Goal: Task Accomplishment & Management: Manage account settings

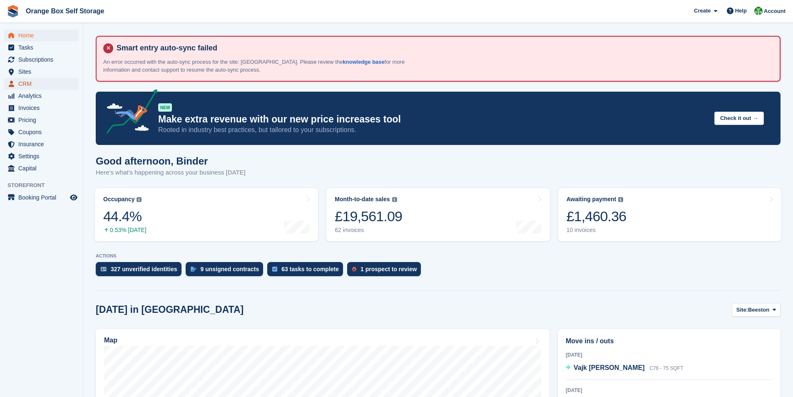
click at [27, 88] on span "CRM" at bounding box center [43, 84] width 50 height 12
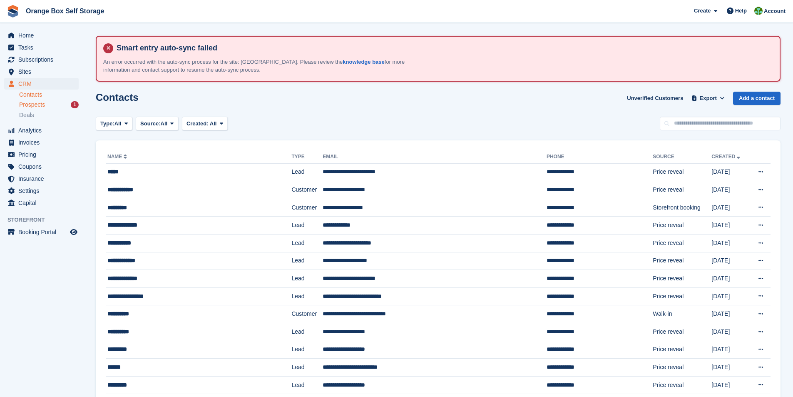
click at [28, 104] on span "Prospects" at bounding box center [32, 105] width 26 height 8
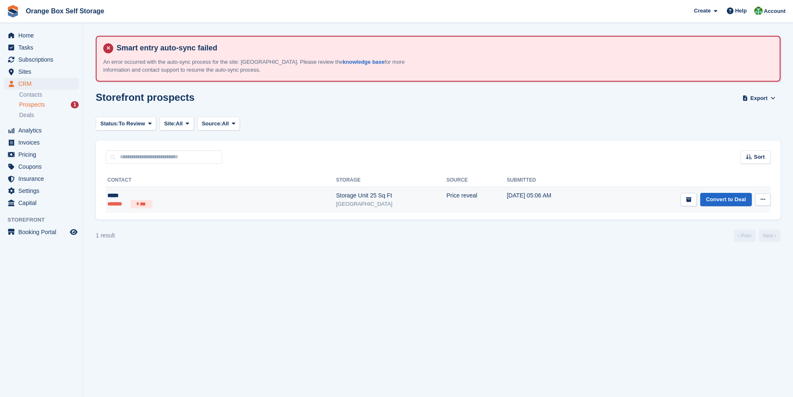
click at [446, 194] on td "Price reveal" at bounding box center [476, 200] width 60 height 26
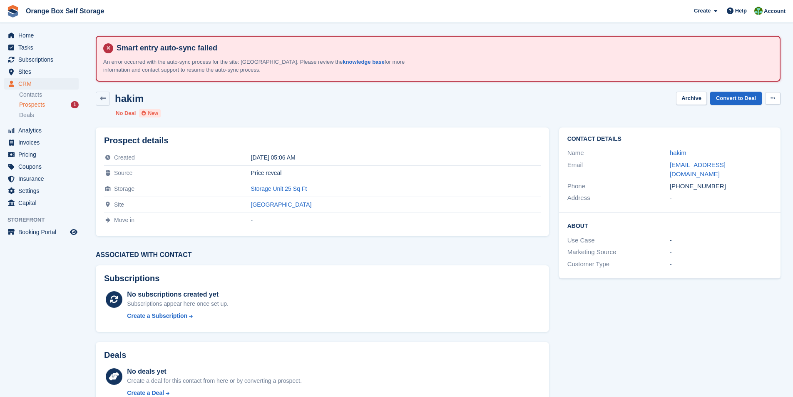
click at [770, 98] on icon at bounding box center [772, 97] width 5 height 5
click at [771, 97] on icon at bounding box center [772, 97] width 5 height 5
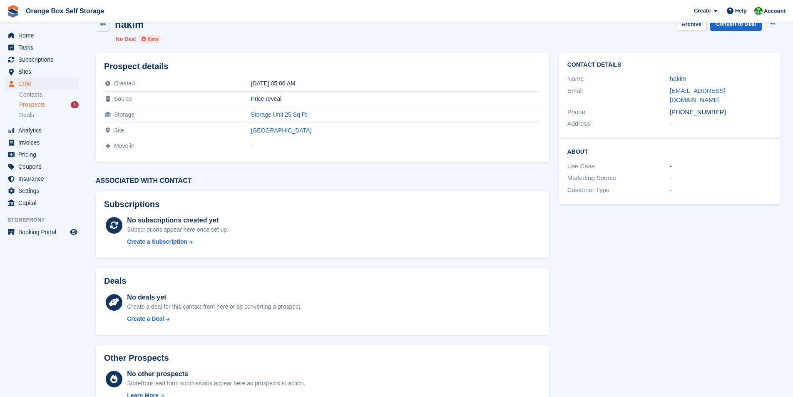
scroll to position [60, 0]
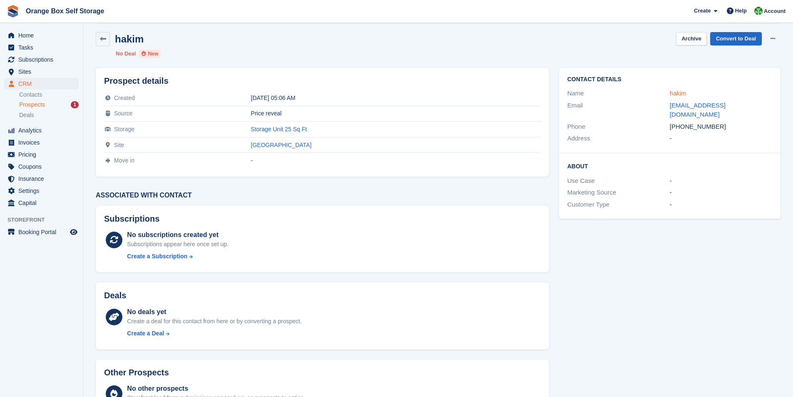
click at [678, 93] on link "hakim" at bounding box center [678, 92] width 17 height 7
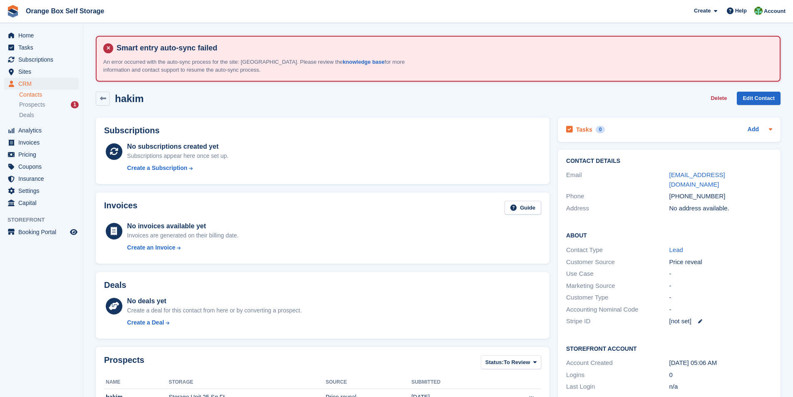
click at [770, 130] on icon at bounding box center [770, 129] width 3 height 2
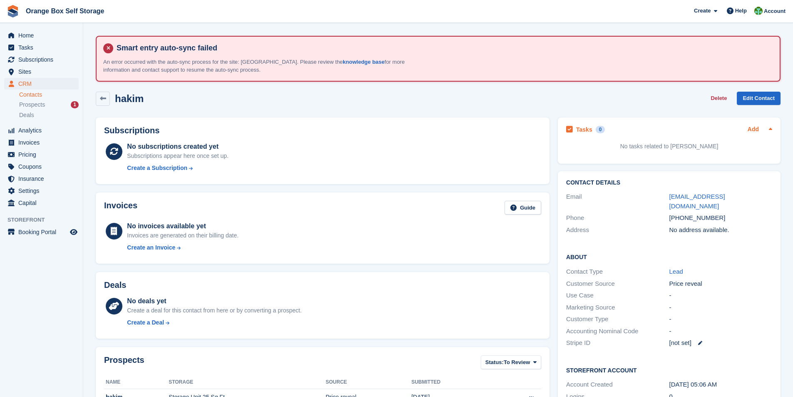
click at [756, 130] on link "Add" at bounding box center [752, 130] width 11 height 10
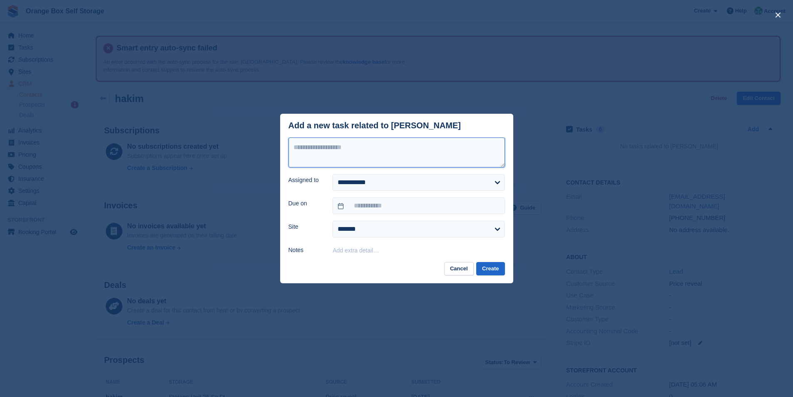
click at [354, 156] on textarea at bounding box center [396, 152] width 216 height 30
click at [492, 266] on button "Create" at bounding box center [490, 269] width 28 height 14
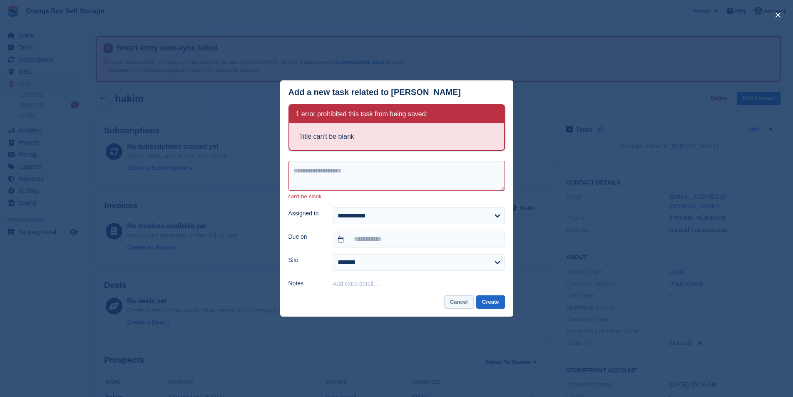
click at [466, 305] on button "Cancel" at bounding box center [459, 302] width 30 height 14
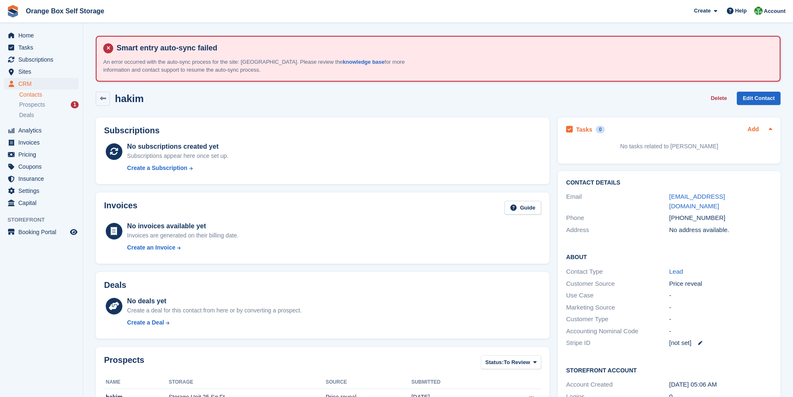
click at [752, 129] on link "Add" at bounding box center [752, 130] width 11 height 10
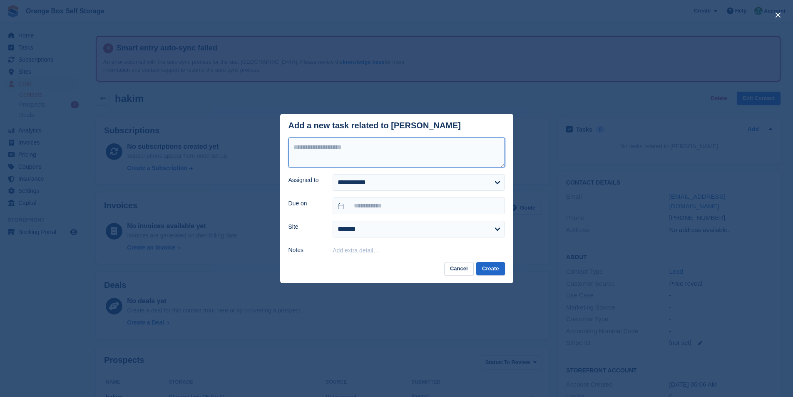
click at [310, 147] on textarea at bounding box center [396, 152] width 216 height 30
paste textarea "**********"
type textarea "**********"
drag, startPoint x: 310, startPoint y: 163, endPoint x: 287, endPoint y: 126, distance: 43.5
click at [287, 126] on div "**********" at bounding box center [396, 199] width 233 height 170
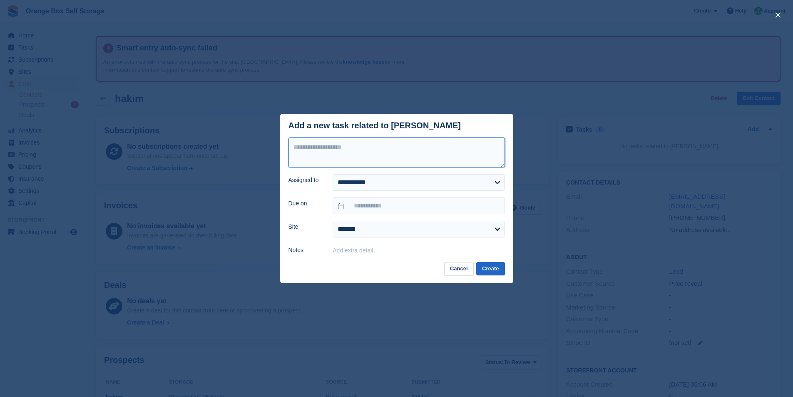
click at [314, 149] on textarea at bounding box center [396, 152] width 216 height 30
paste textarea "**********"
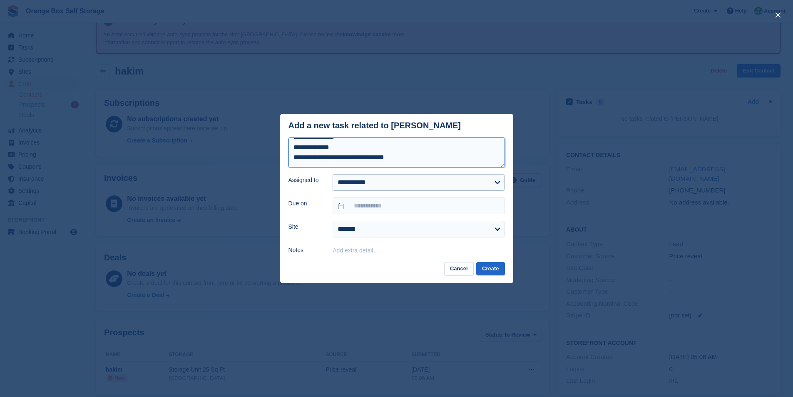
scroll to position [83, 0]
type textarea "**********"
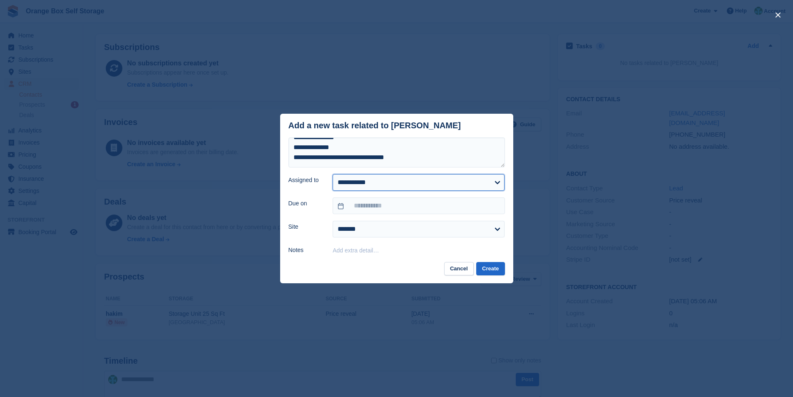
click at [405, 184] on select "**********" at bounding box center [419, 182] width 172 height 17
click at [369, 185] on select "**********" at bounding box center [419, 182] width 172 height 17
select select "****"
click at [333, 174] on select "**********" at bounding box center [419, 182] width 172 height 17
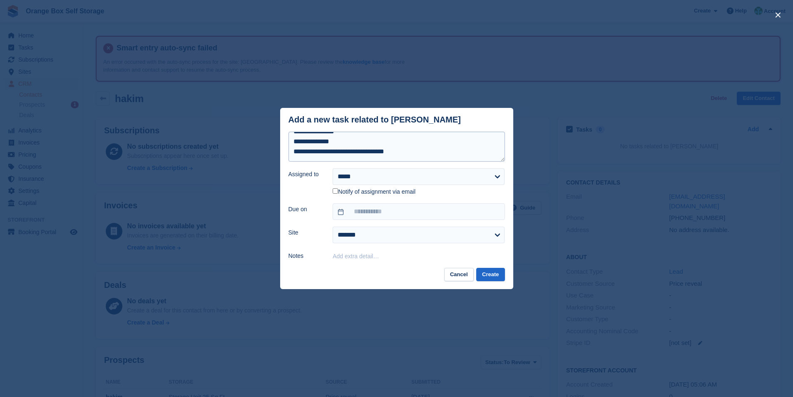
scroll to position [0, 0]
click at [293, 142] on textarea "**********" at bounding box center [396, 147] width 216 height 30
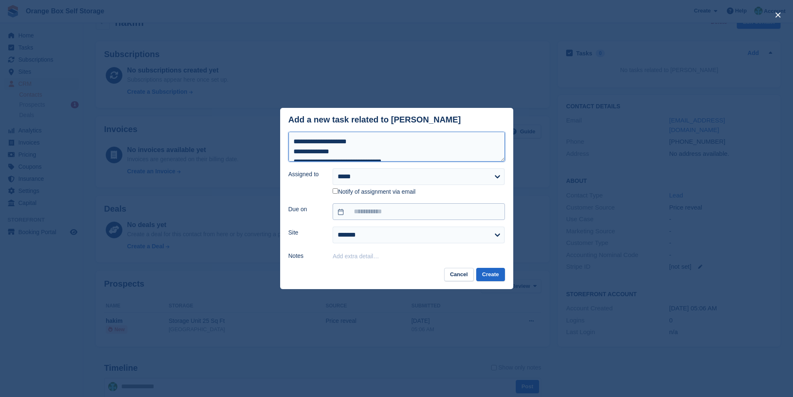
scroll to position [83, 0]
type textarea "**********"
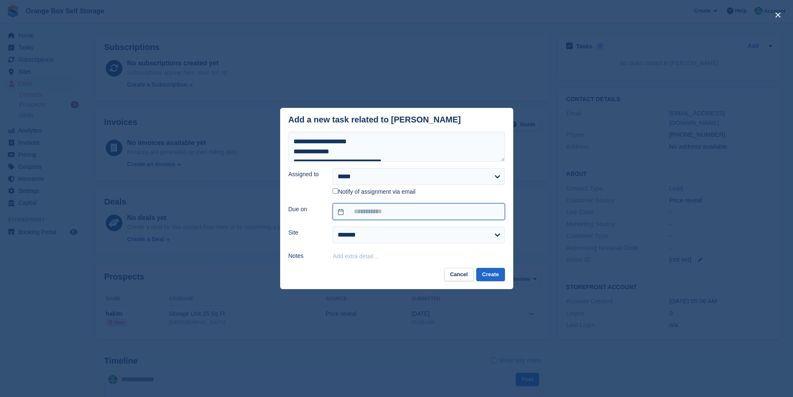
click at [382, 213] on input "text" at bounding box center [419, 211] width 172 height 17
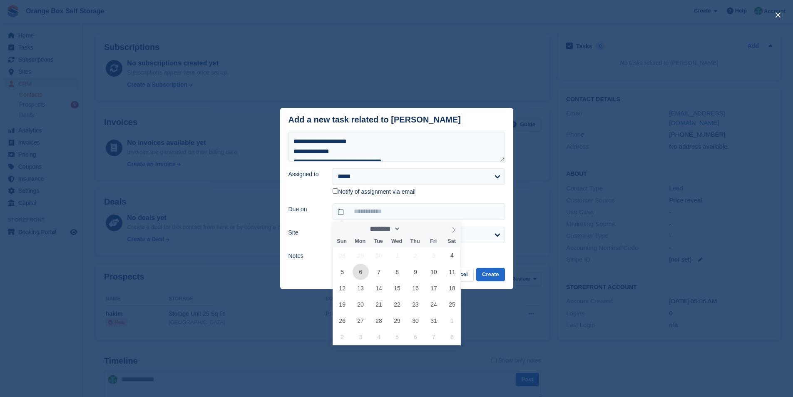
click at [360, 274] on span "6" at bounding box center [361, 271] width 16 height 16
type input "**********"
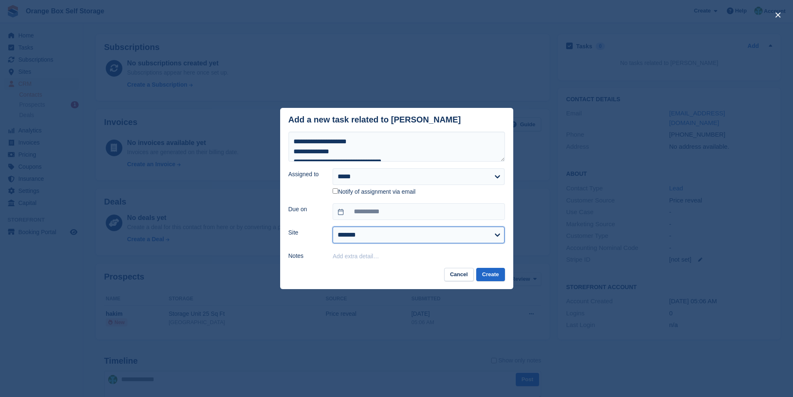
click at [368, 238] on select "**********" at bounding box center [419, 234] width 172 height 17
select select "****"
click at [333, 227] on select "**********" at bounding box center [419, 234] width 172 height 17
click at [365, 259] on button "Add extra detail…" at bounding box center [356, 256] width 46 height 7
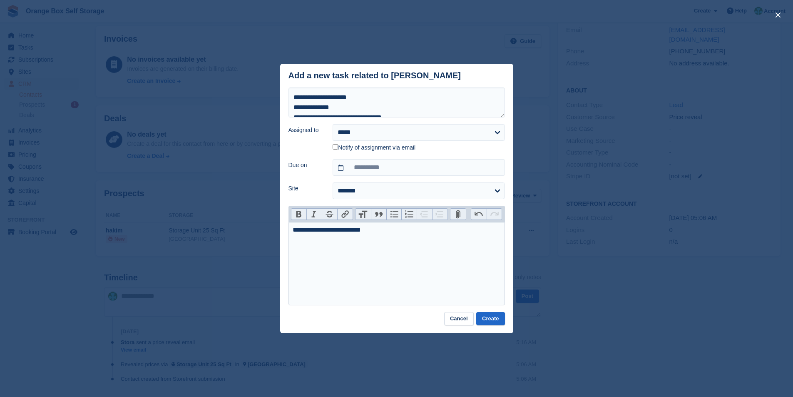
type trix-editor "**********"
click at [492, 320] on button "Create" at bounding box center [490, 319] width 28 height 14
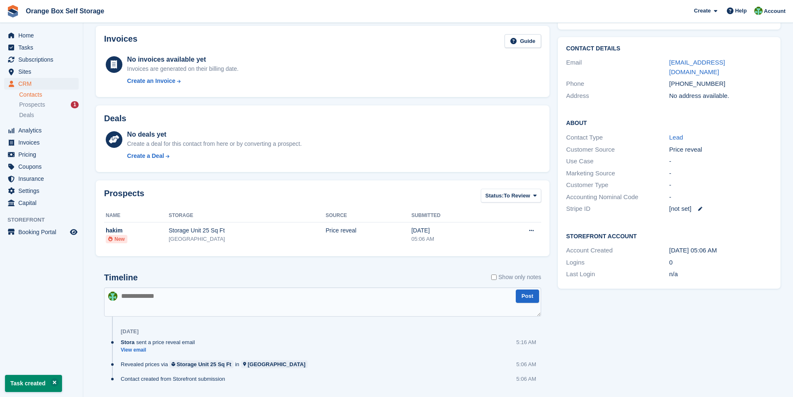
scroll to position [0, 0]
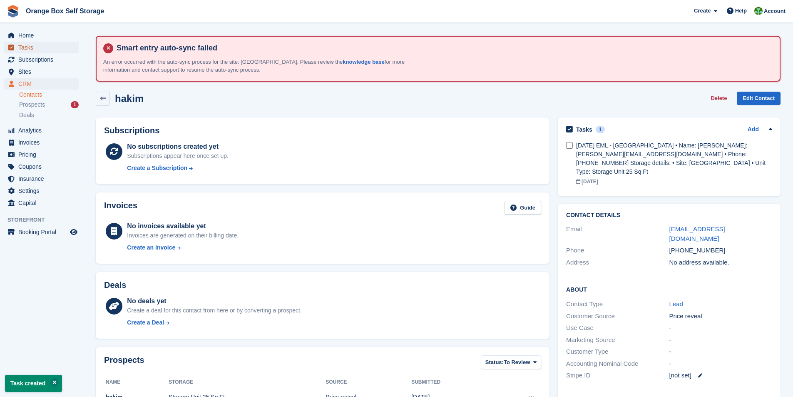
click at [25, 48] on span "Tasks" at bounding box center [43, 48] width 50 height 12
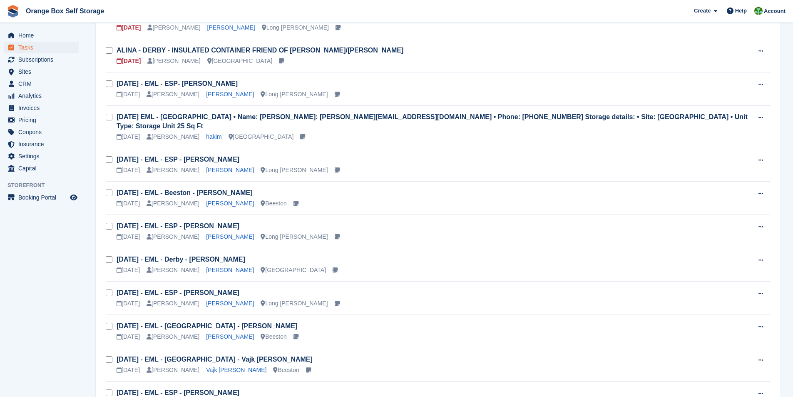
scroll to position [166, 0]
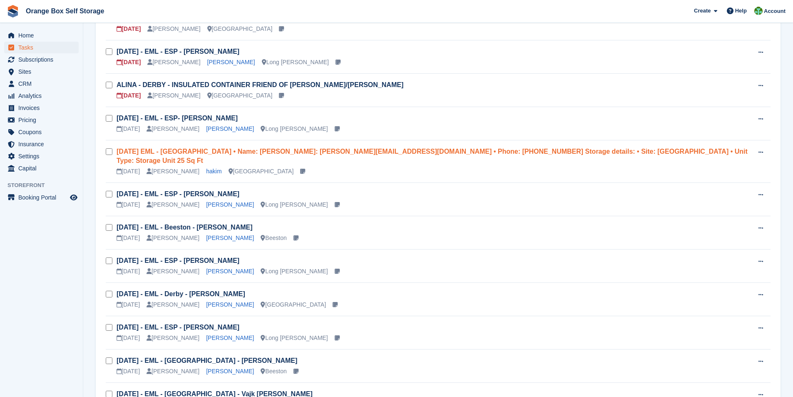
click at [204, 152] on link "SAT 4/10 EML - DERBY • Name: hakim • Email: hakimahmad@rediffmail.com • Phone: …" at bounding box center [432, 156] width 631 height 16
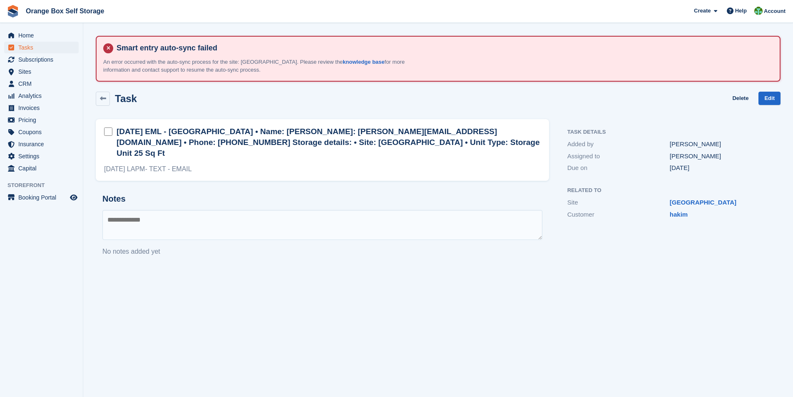
click at [200, 164] on div "SAT 4/10 LAPM- TEXT - EMAIL" at bounding box center [322, 169] width 437 height 10
drag, startPoint x: 195, startPoint y: 159, endPoint x: 104, endPoint y: 161, distance: 91.2
click at [104, 164] on div "SAT 4/10 LAPM- TEXT - EMAIL" at bounding box center [322, 169] width 437 height 10
click at [769, 97] on link "Edit" at bounding box center [769, 99] width 22 height 14
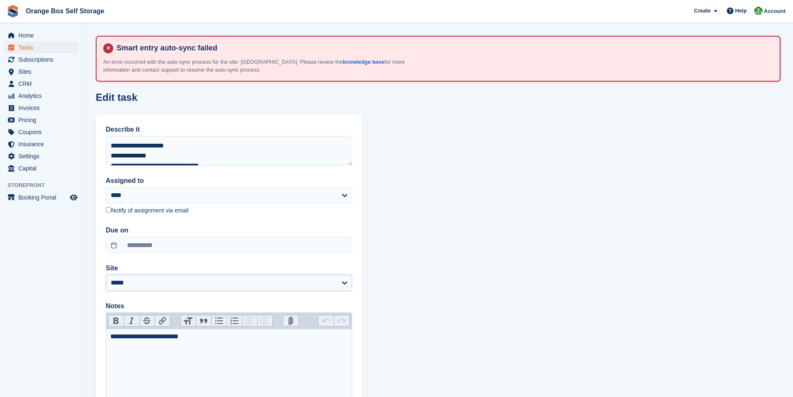
scroll to position [74, 0]
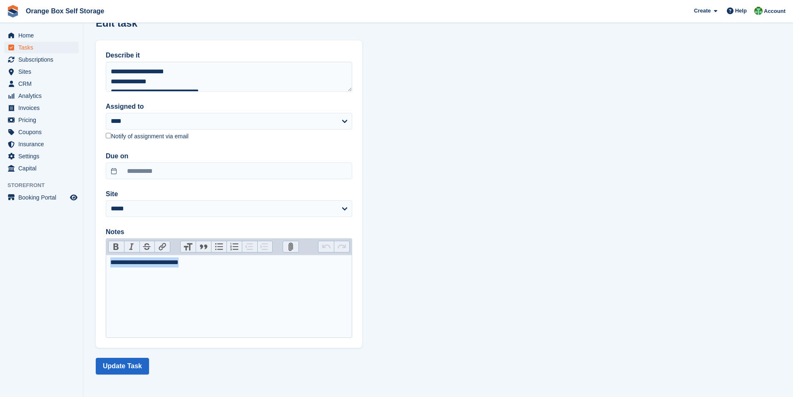
drag, startPoint x: 181, startPoint y: 265, endPoint x: 114, endPoint y: 263, distance: 67.0
click at [107, 264] on trix-editor "**********" at bounding box center [229, 295] width 246 height 83
type trix-editor "**********"
drag, startPoint x: 133, startPoint y: 365, endPoint x: 370, endPoint y: 259, distance: 259.5
click at [139, 363] on button "Update Task" at bounding box center [122, 366] width 53 height 17
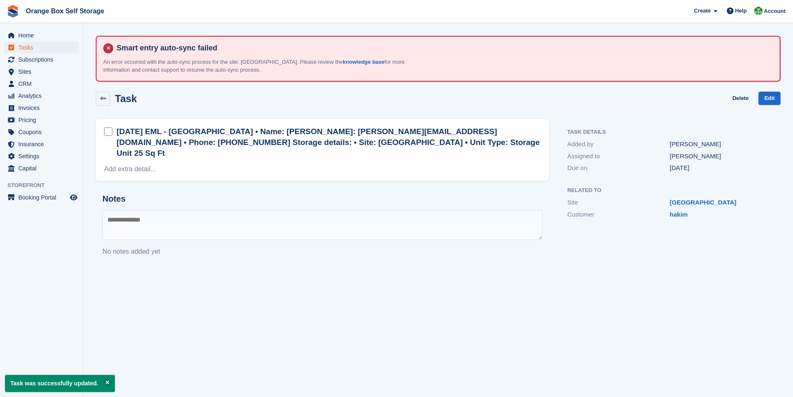
click at [142, 210] on textarea at bounding box center [322, 225] width 440 height 30
paste textarea "**********"
type textarea "**********"
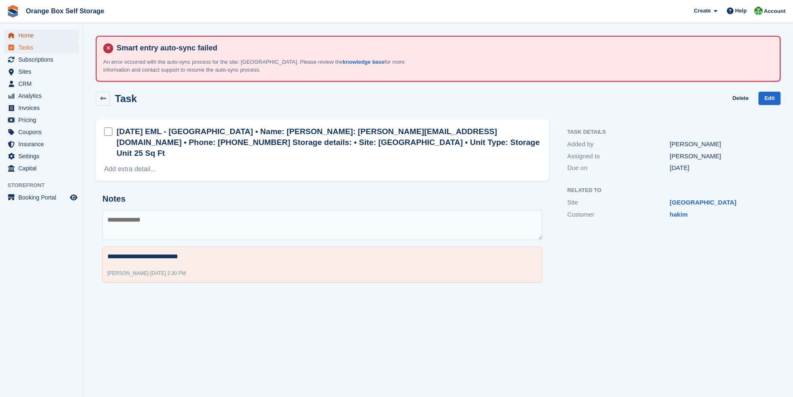
click at [30, 35] on span "Home" at bounding box center [43, 36] width 50 height 12
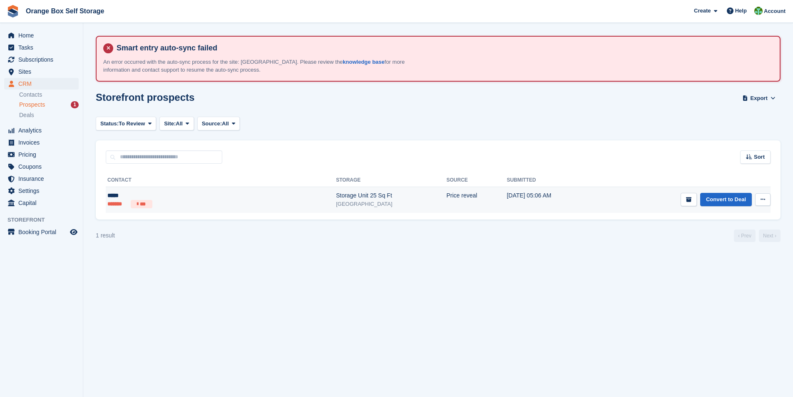
click at [336, 194] on div "Storage Unit 25 Sq Ft" at bounding box center [391, 195] width 110 height 9
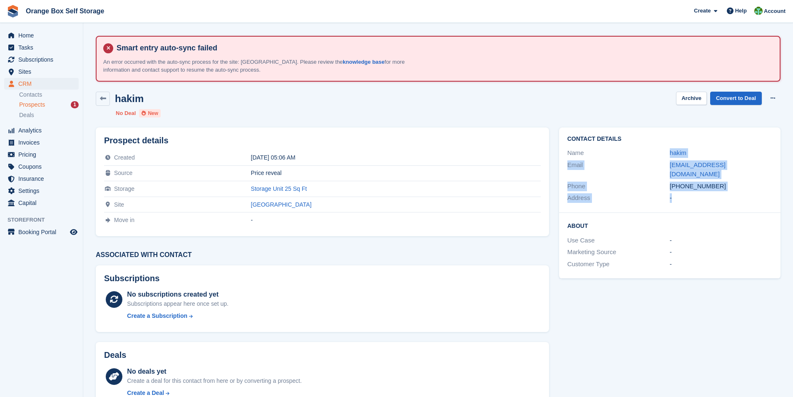
drag, startPoint x: 663, startPoint y: 150, endPoint x: 714, endPoint y: 186, distance: 62.3
click at [721, 189] on div "Contact Details Name hakim Email hakimahmad@rediffmail.com Phone +447405834495 …" at bounding box center [669, 169] width 221 height 85
click at [632, 169] on div "Email" at bounding box center [618, 169] width 102 height 19
drag, startPoint x: 566, startPoint y: 138, endPoint x: 714, endPoint y: 178, distance: 153.1
click at [728, 188] on div "Contact Details Name hakim Email hakimahmad@rediffmail.com Phone +447405834495 …" at bounding box center [669, 169] width 221 height 85
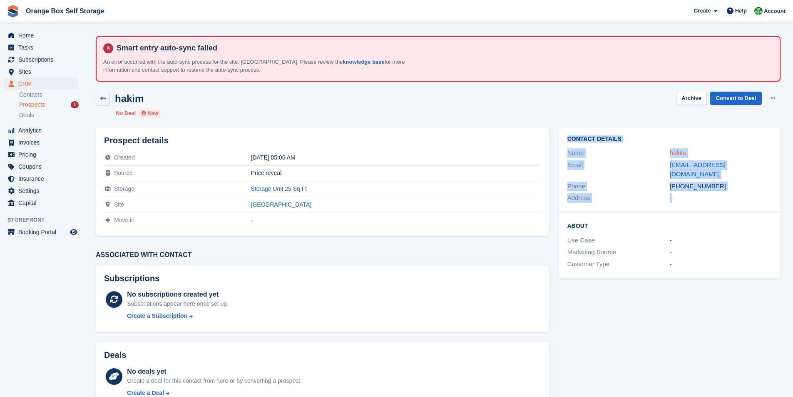
copy div "Contact Details Name hakim Email hakimahmad@rediffmail.com Phone +447405834495 …"
click at [21, 49] on span "Tasks" at bounding box center [43, 48] width 50 height 12
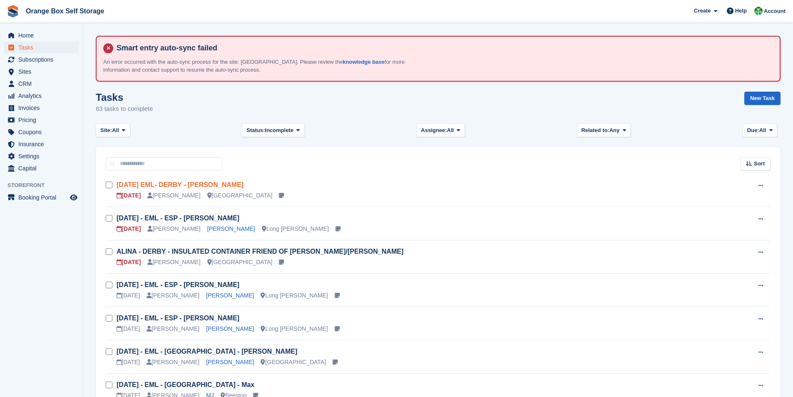
click at [191, 185] on link "THU 26/6 EML- DERBY - JULIE McVEIGH" at bounding box center [180, 184] width 127 height 7
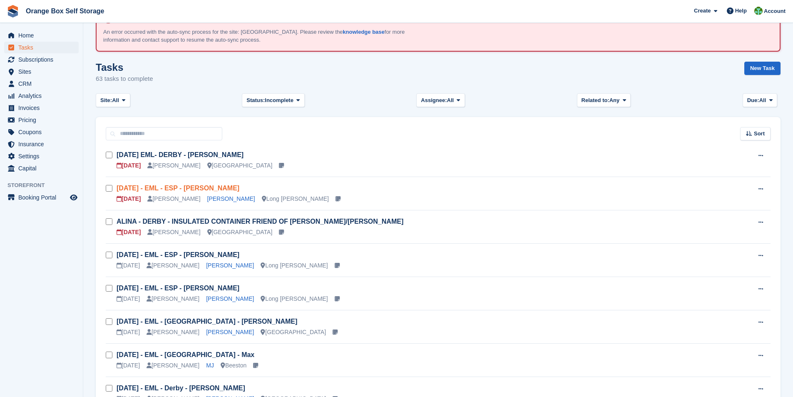
scroll to position [125, 0]
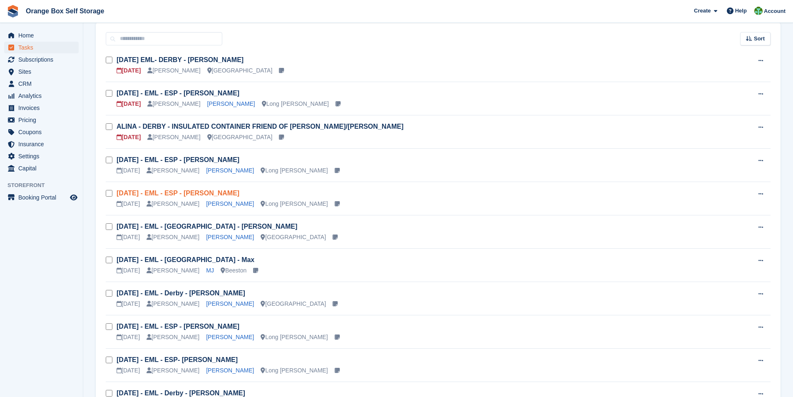
click at [189, 194] on link "Mon 08/09 - EML - ESP - Rosario Scandurra" at bounding box center [178, 192] width 123 height 7
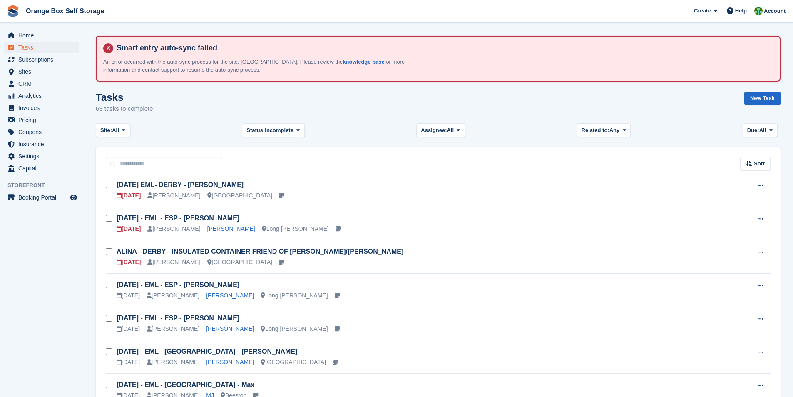
scroll to position [125, 0]
drag, startPoint x: 216, startPoint y: 319, endPoint x: 208, endPoint y: 295, distance: 25.0
click at [216, 318] on link "[DATE] - EML - ESP - [PERSON_NAME]" at bounding box center [178, 317] width 123 height 7
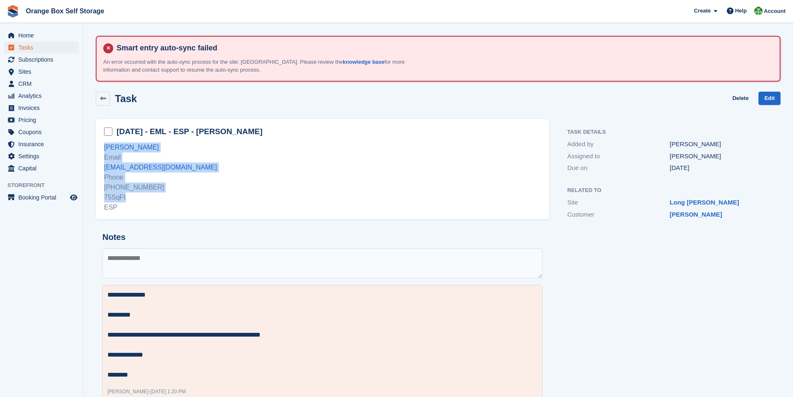
drag, startPoint x: 102, startPoint y: 146, endPoint x: 175, endPoint y: 171, distance: 77.1
click at [171, 196] on div "[DATE] - EML - ESP - [PERSON_NAME] [PERSON_NAME] Email [EMAIL_ADDRESS][DOMAIN_N…" at bounding box center [322, 169] width 453 height 100
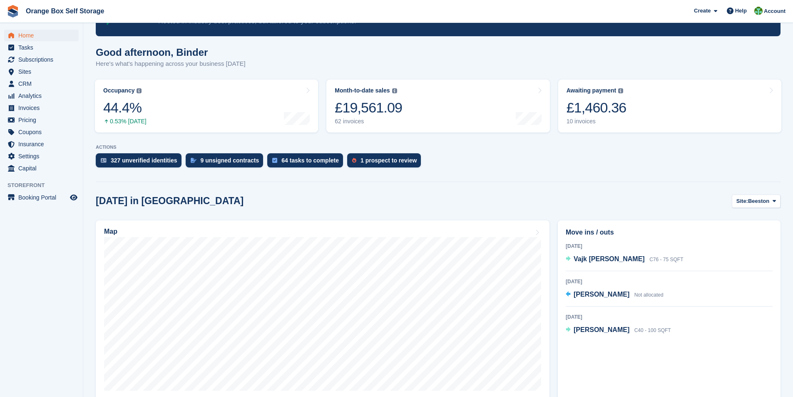
scroll to position [125, 0]
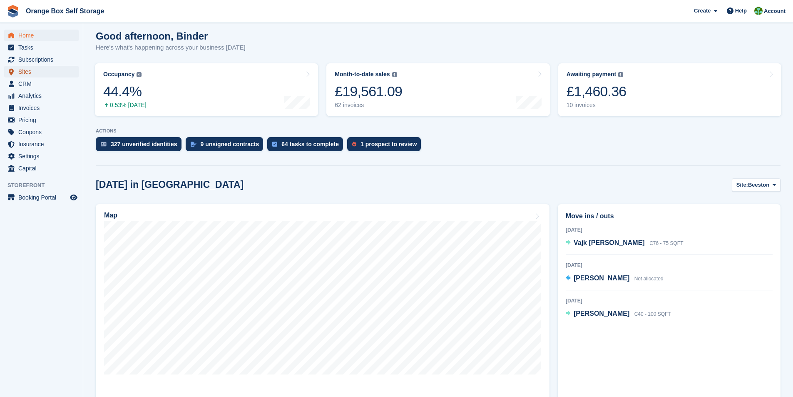
click at [24, 73] on span "Sites" at bounding box center [43, 72] width 50 height 12
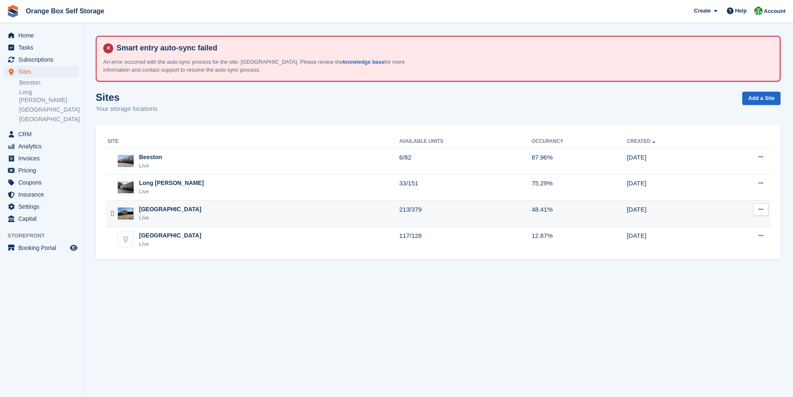
click at [144, 213] on div "[GEOGRAPHIC_DATA]" at bounding box center [170, 209] width 62 height 9
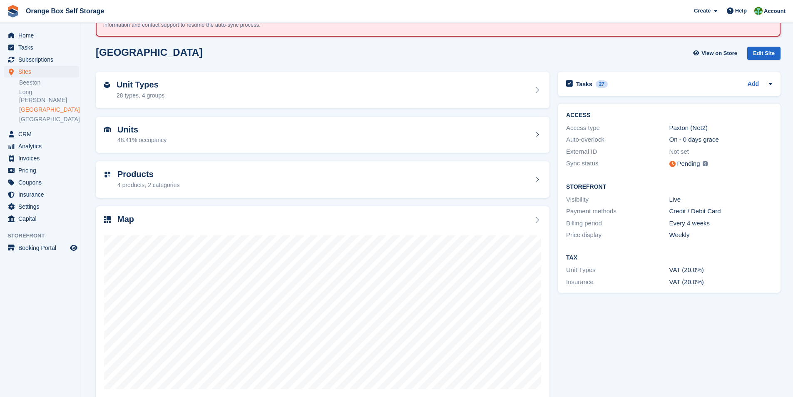
scroll to position [59, 0]
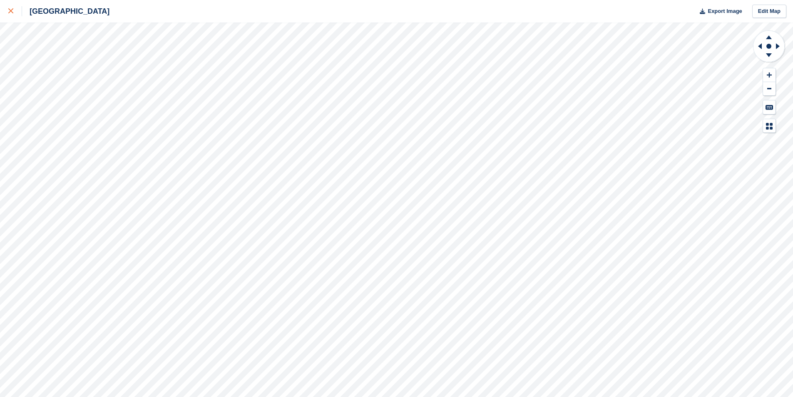
click at [10, 11] on icon at bounding box center [10, 10] width 5 height 5
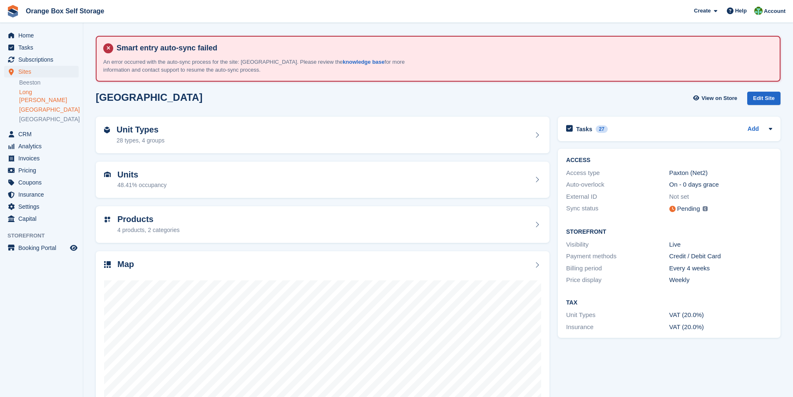
click at [31, 93] on link "Long [PERSON_NAME]" at bounding box center [49, 96] width 60 height 16
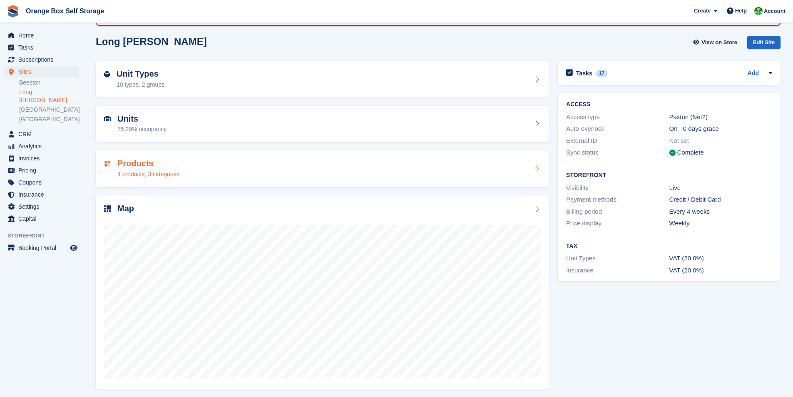
scroll to position [59, 0]
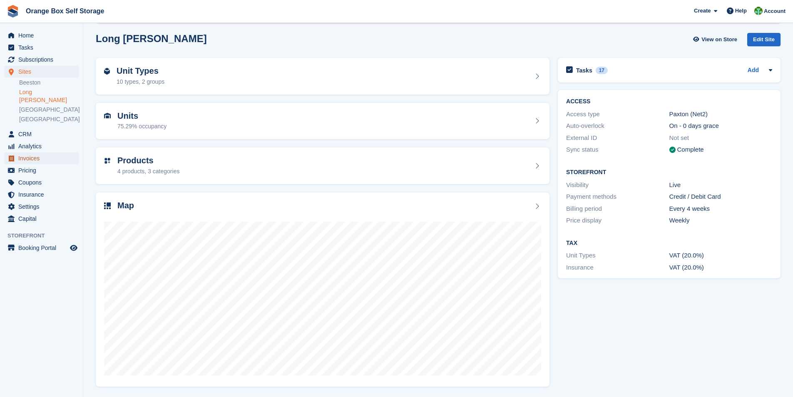
click at [31, 152] on span "Invoices" at bounding box center [43, 158] width 50 height 12
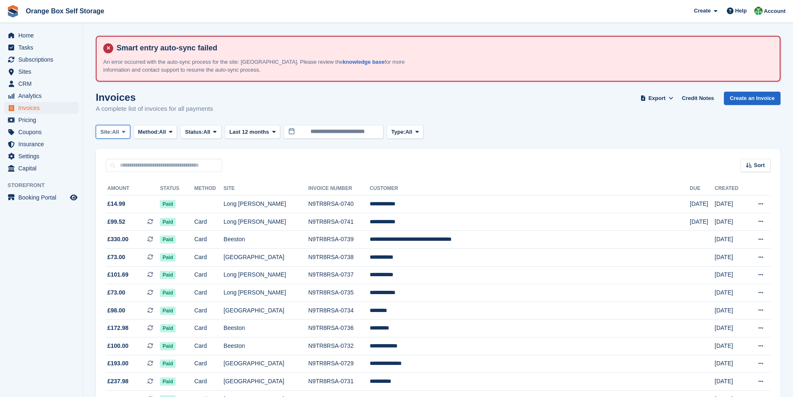
click at [127, 132] on span at bounding box center [123, 131] width 7 height 7
click at [127, 180] on link "Long [PERSON_NAME]" at bounding box center [137, 181] width 77 height 15
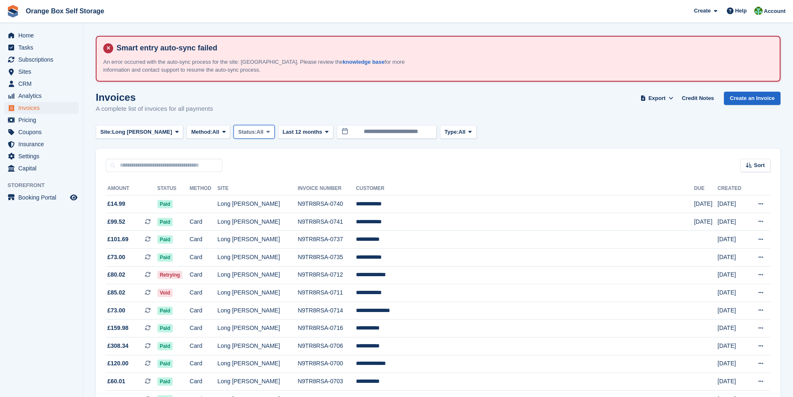
click at [265, 134] on span at bounding box center [268, 131] width 7 height 7
click at [237, 197] on link "Open" at bounding box center [273, 196] width 72 height 15
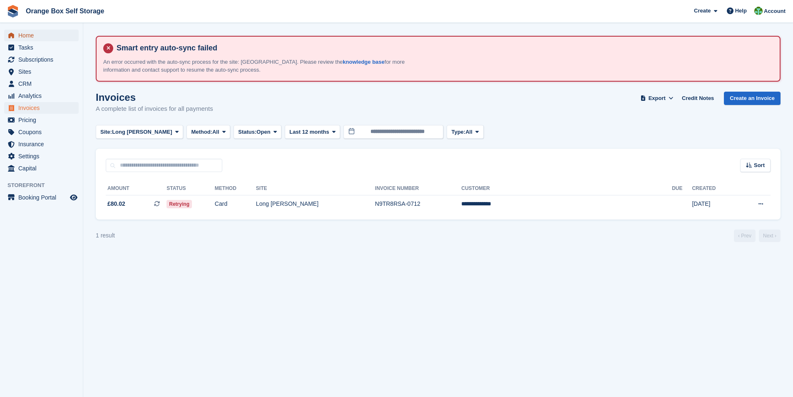
click at [30, 35] on span "Home" at bounding box center [43, 36] width 50 height 12
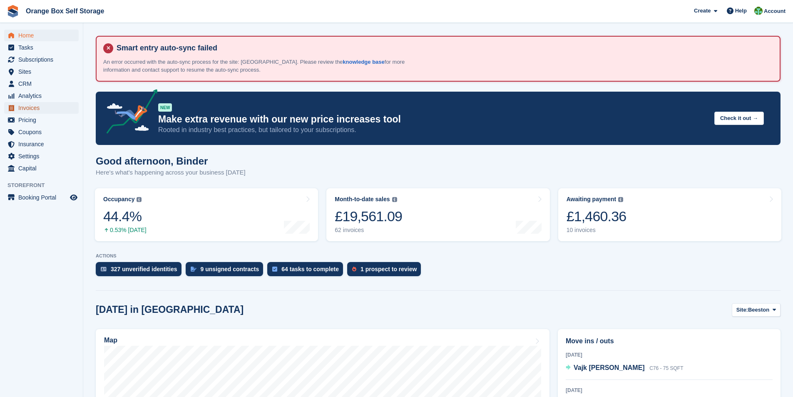
click at [29, 108] on span "Invoices" at bounding box center [43, 108] width 50 height 12
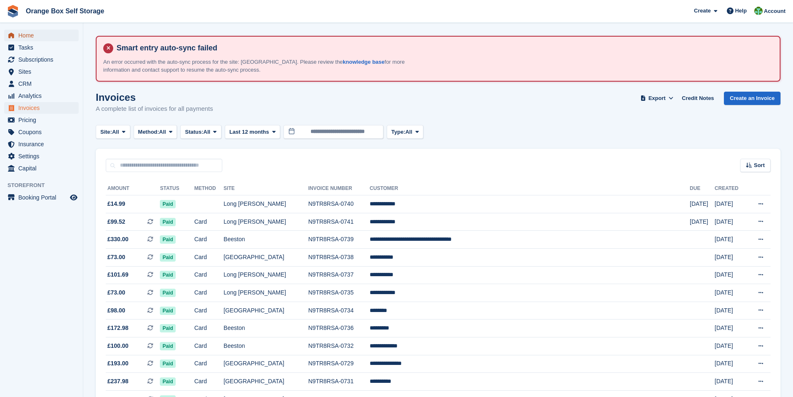
click at [22, 37] on span "Home" at bounding box center [43, 36] width 50 height 12
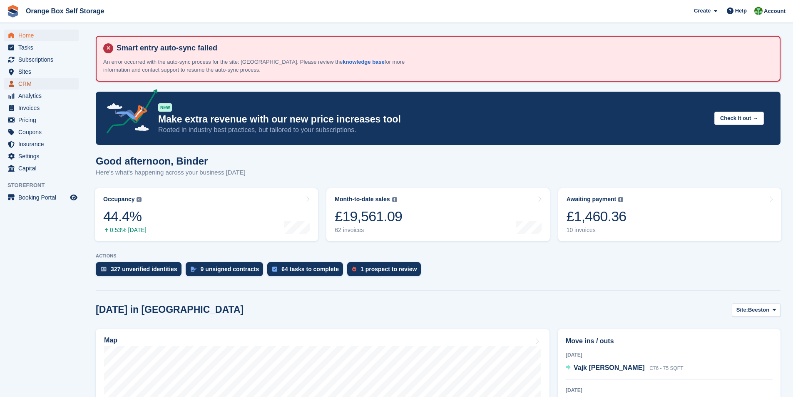
click at [27, 83] on span "CRM" at bounding box center [43, 84] width 50 height 12
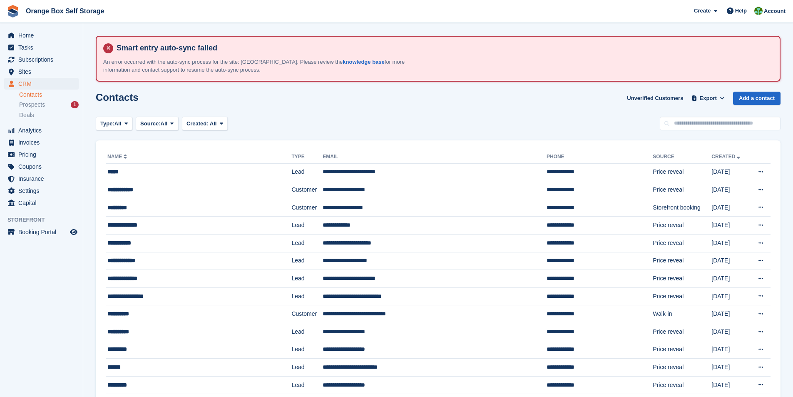
drag, startPoint x: 29, startPoint y: 95, endPoint x: 40, endPoint y: 62, distance: 34.4
click at [29, 94] on link "Contacts" at bounding box center [49, 95] width 60 height 8
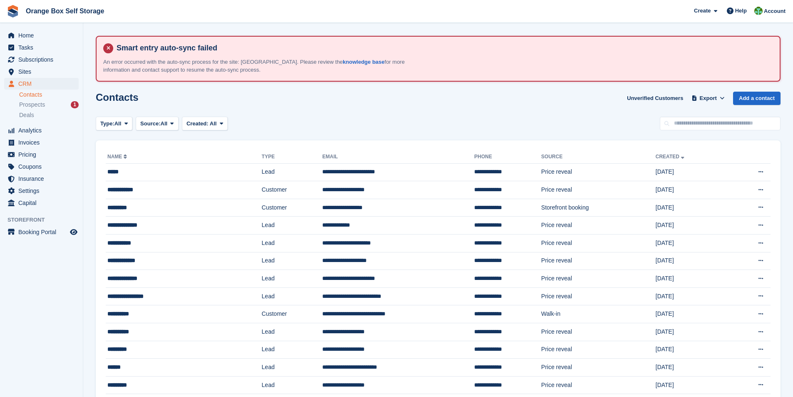
click at [35, 60] on span "Subscriptions" at bounding box center [43, 60] width 50 height 12
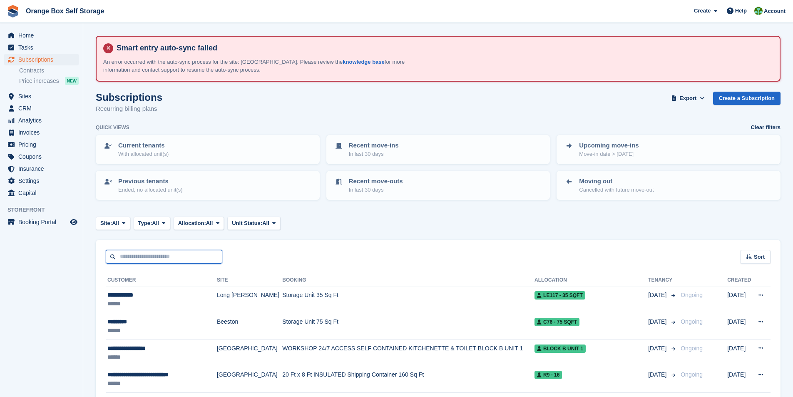
drag, startPoint x: 134, startPoint y: 259, endPoint x: 125, endPoint y: 255, distance: 9.5
click at [134, 260] on input "text" at bounding box center [164, 257] width 117 height 14
type input "*****"
click at [289, 252] on div "***** Sort Sort by Customer name Date created Move in date Move out date Create…" at bounding box center [438, 252] width 685 height 24
click at [164, 222] on icon at bounding box center [163, 222] width 3 height 5
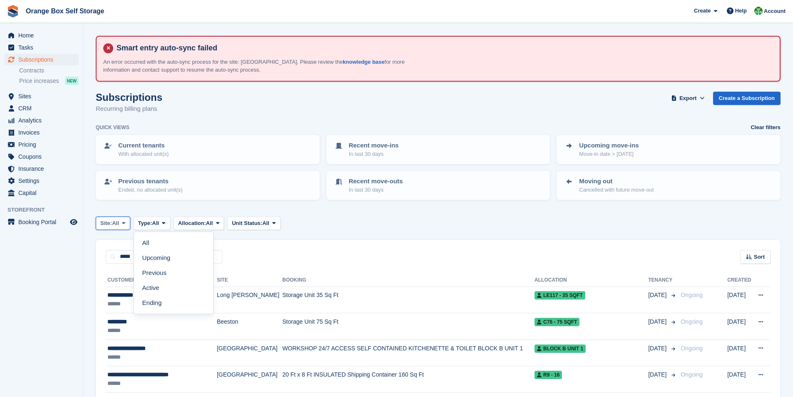
click at [125, 225] on icon at bounding box center [123, 222] width 3 height 5
click at [125, 288] on link "[GEOGRAPHIC_DATA]" at bounding box center [137, 287] width 77 height 15
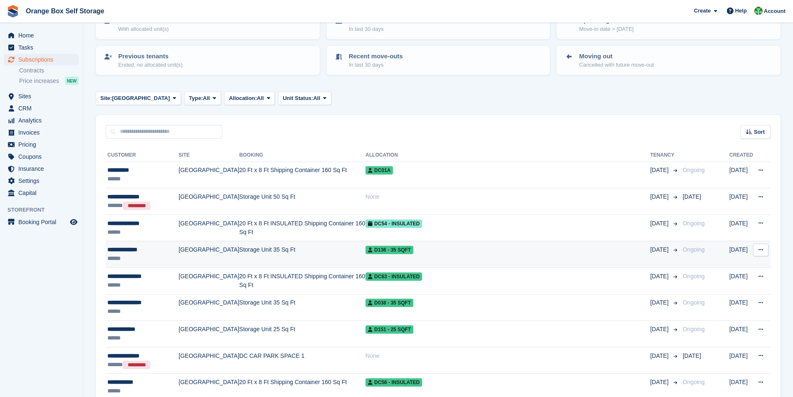
scroll to position [83, 0]
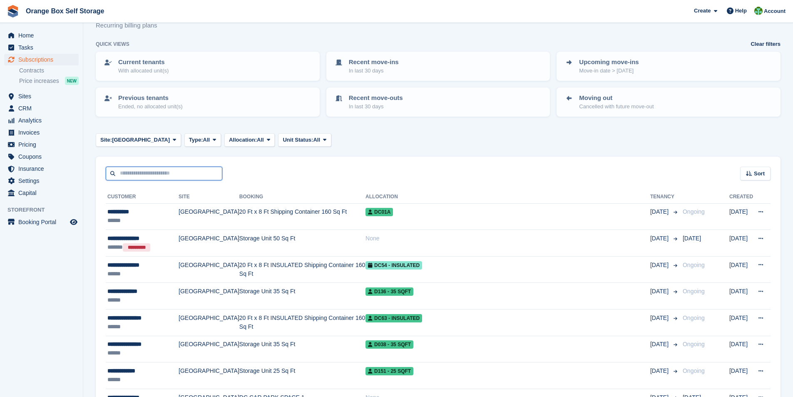
click at [146, 173] on input "text" at bounding box center [164, 173] width 117 height 14
type input "*****"
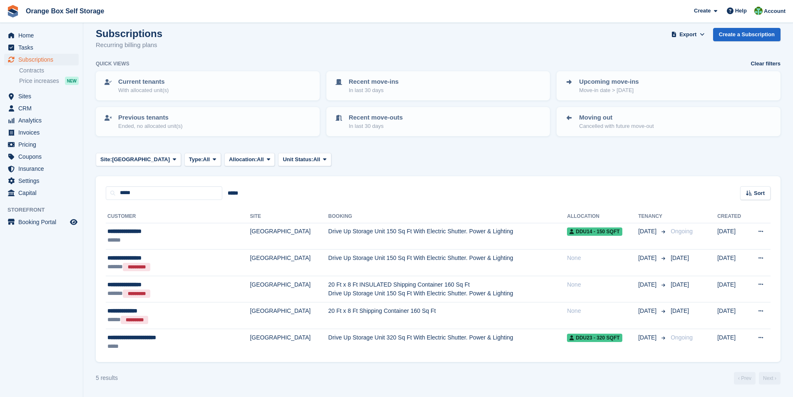
scroll to position [64, 0]
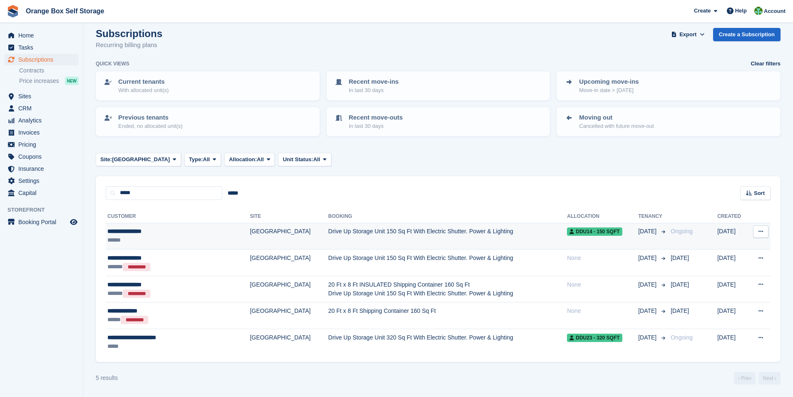
click at [328, 233] on td "Drive Up Storage Unit 150 Sq Ft With Electric Shutter. Power & Lighting" at bounding box center [447, 236] width 239 height 27
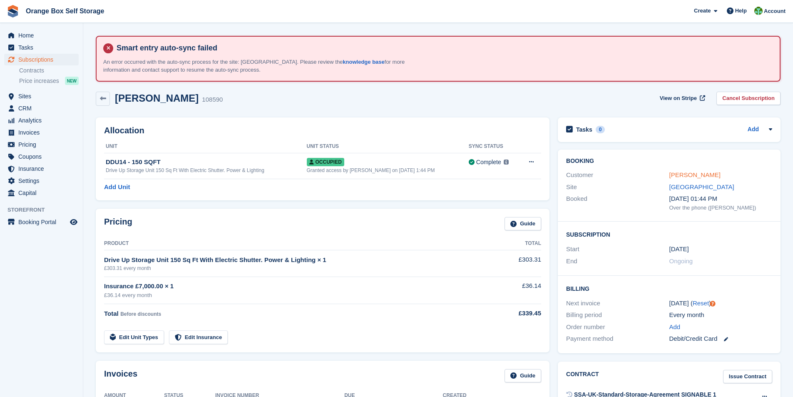
click at [681, 173] on link "Simon Borrington" at bounding box center [694, 174] width 51 height 7
click at [20, 34] on span "Home" at bounding box center [43, 36] width 50 height 12
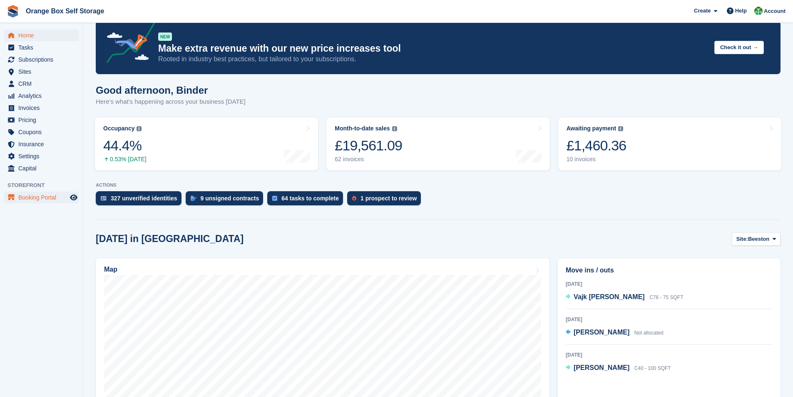
scroll to position [42, 0]
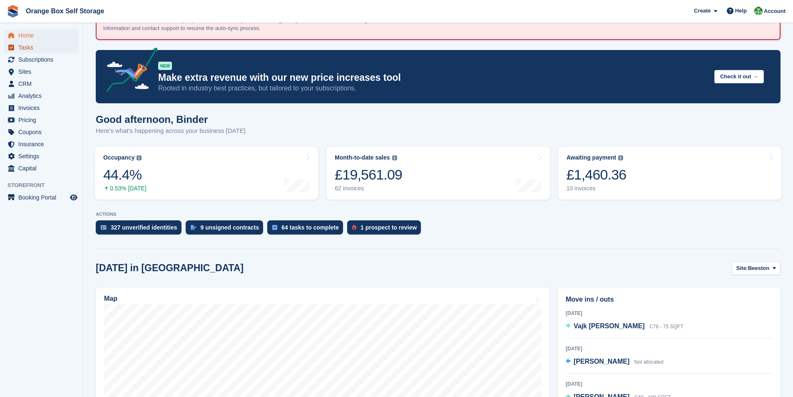
click at [24, 50] on span "Tasks" at bounding box center [43, 48] width 50 height 12
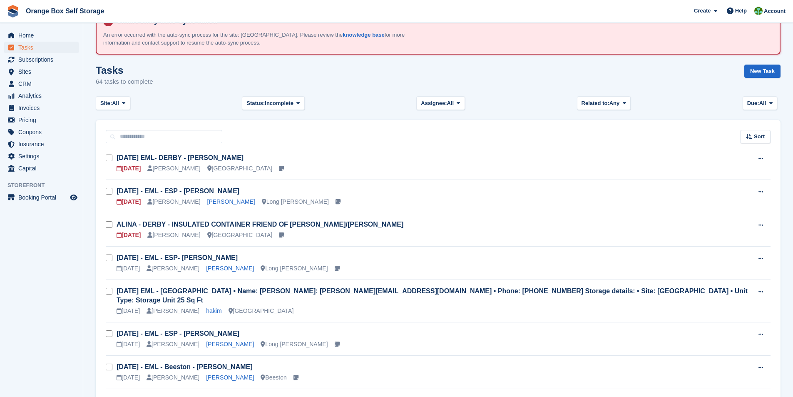
scroll to position [42, 0]
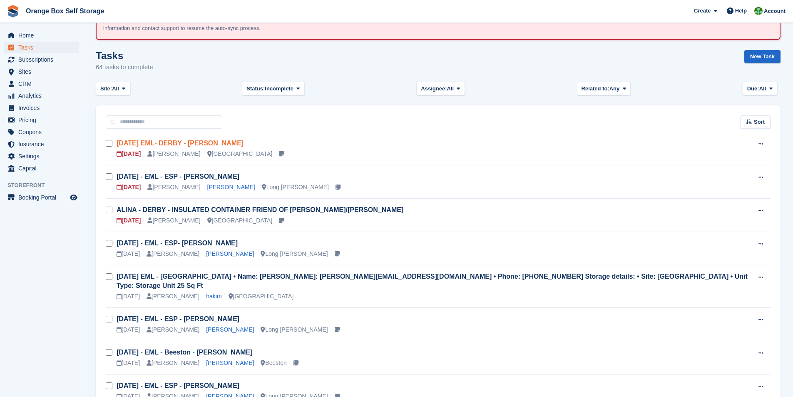
click at [188, 144] on link "[DATE] EML- DERBY - [PERSON_NAME]" at bounding box center [180, 142] width 127 height 7
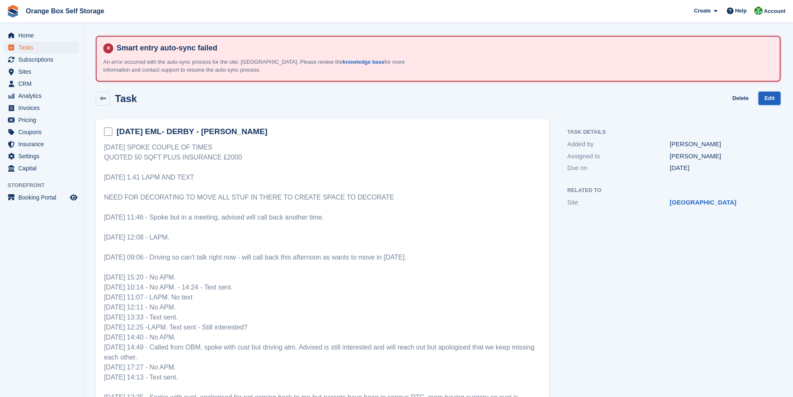
drag, startPoint x: 776, startPoint y: 97, endPoint x: 770, endPoint y: 98, distance: 5.9
click at [775, 97] on link "Edit" at bounding box center [769, 99] width 22 height 14
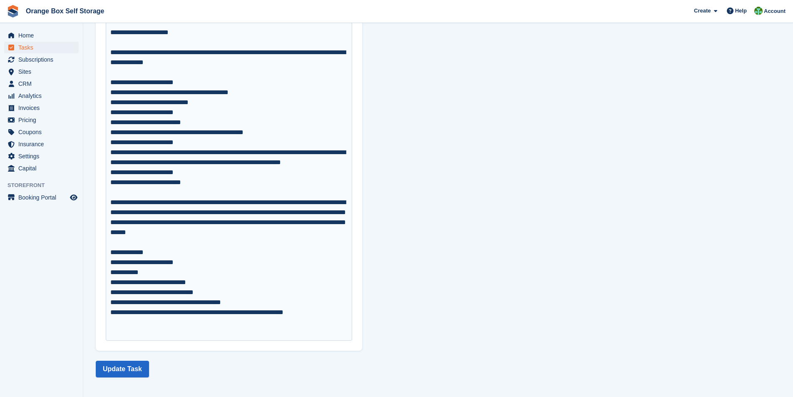
scroll to position [397, 0]
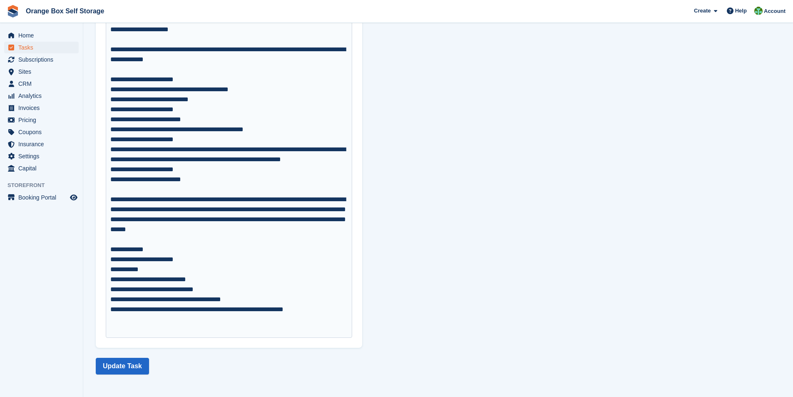
click at [203, 199] on div "**********" at bounding box center [229, 135] width 238 height 400
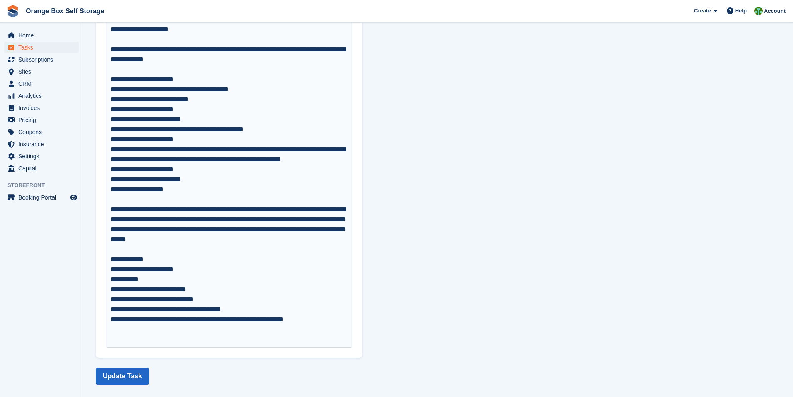
type trix-editor "**********"
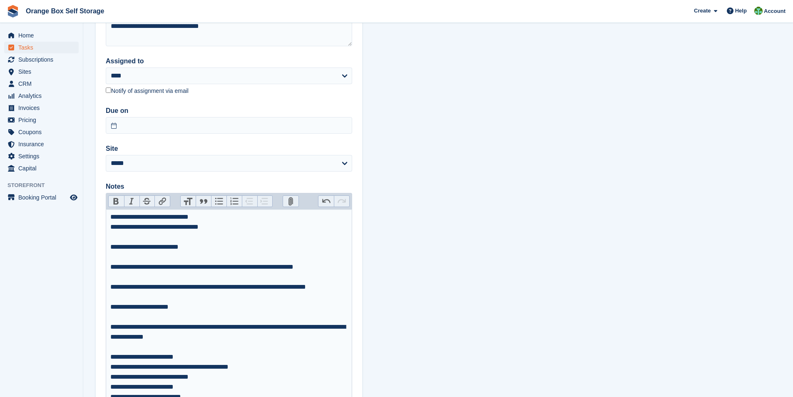
scroll to position [0, 0]
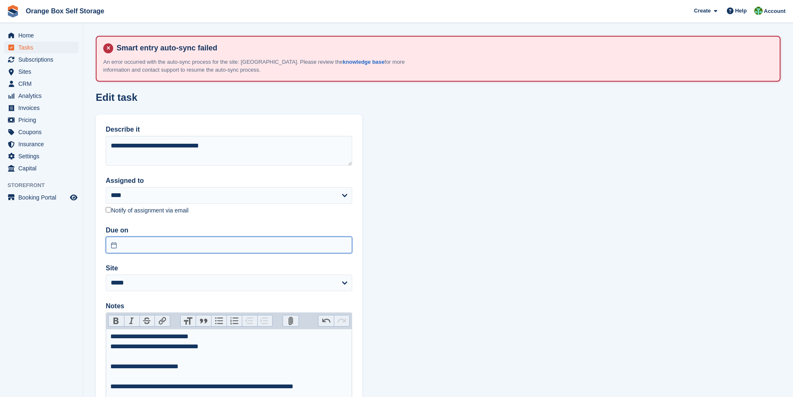
click at [177, 244] on input "text" at bounding box center [229, 244] width 246 height 17
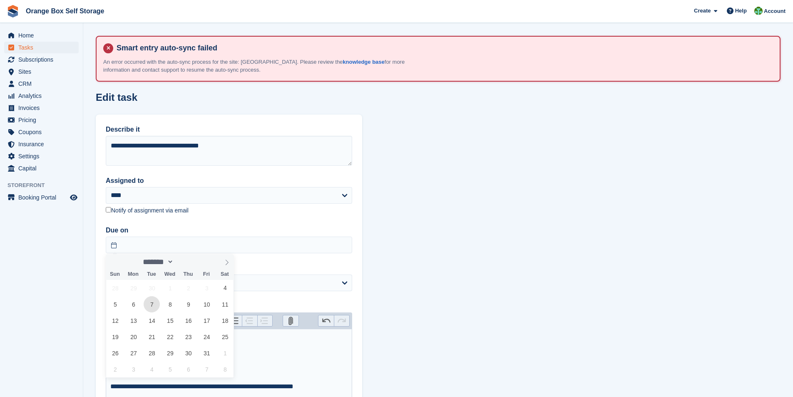
click at [151, 305] on span "7" at bounding box center [152, 304] width 16 height 16
type input "**********"
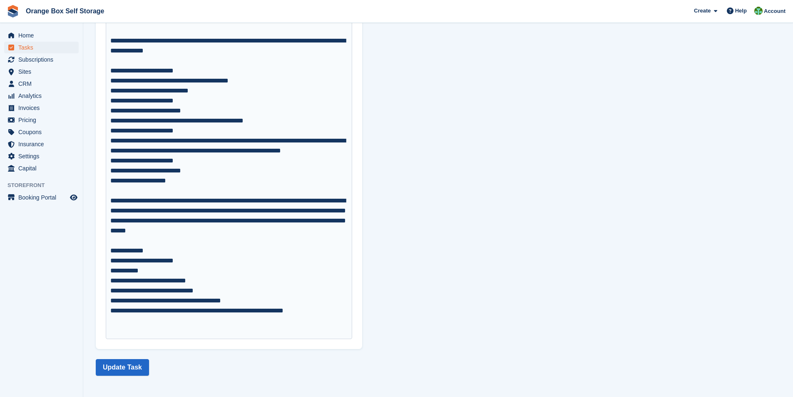
scroll to position [407, 0]
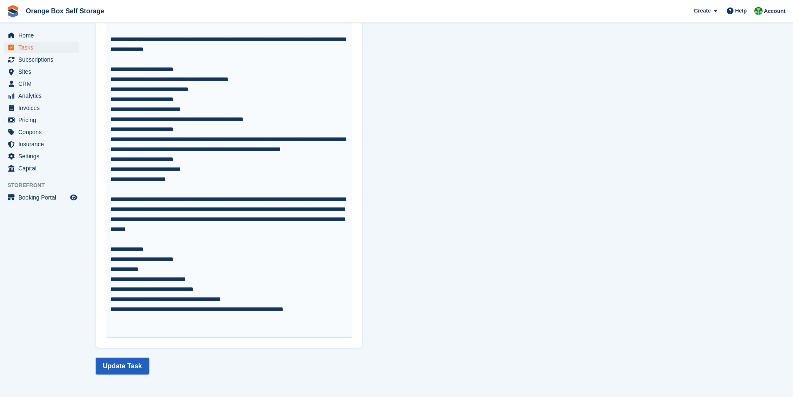
click at [129, 371] on button "Update Task" at bounding box center [122, 366] width 53 height 17
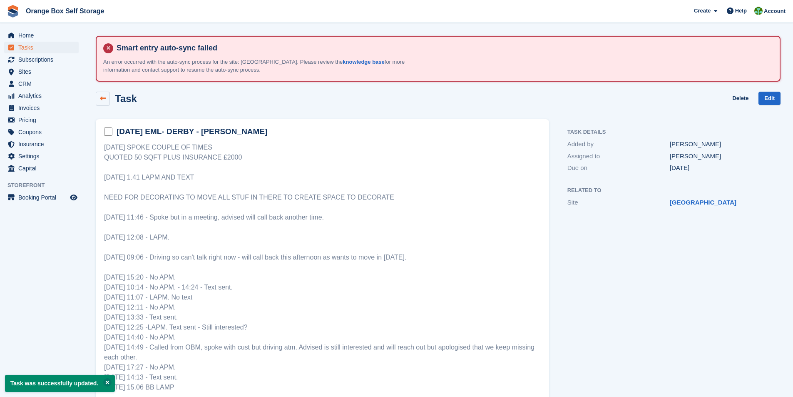
click at [104, 94] on link at bounding box center [103, 99] width 14 height 14
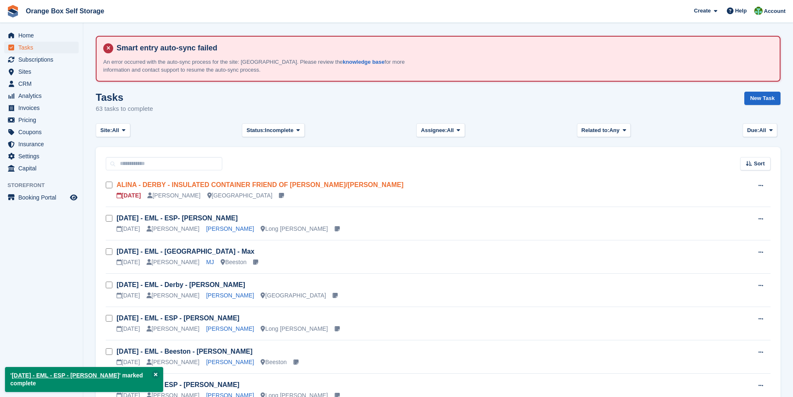
click at [191, 184] on link "ALINA - DERBY - INSULATED CONTAINER FRIEND OF SIMON/DIANE" at bounding box center [260, 184] width 287 height 7
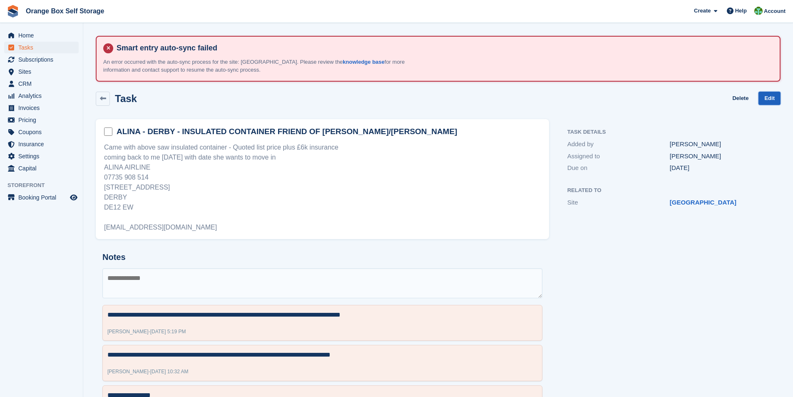
click at [764, 98] on link "Edit" at bounding box center [769, 99] width 22 height 14
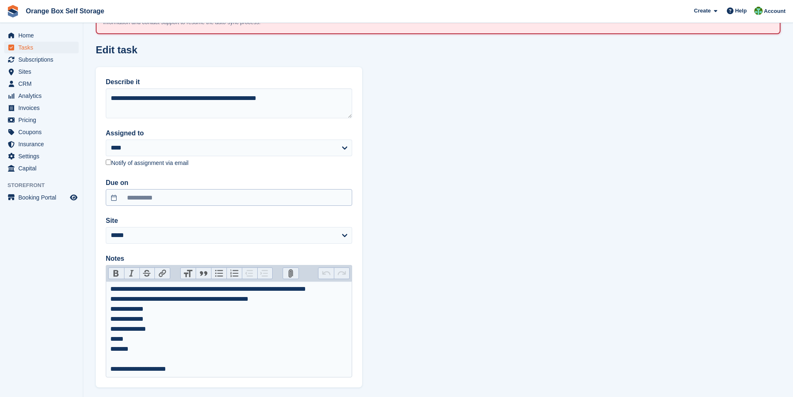
scroll to position [83, 0]
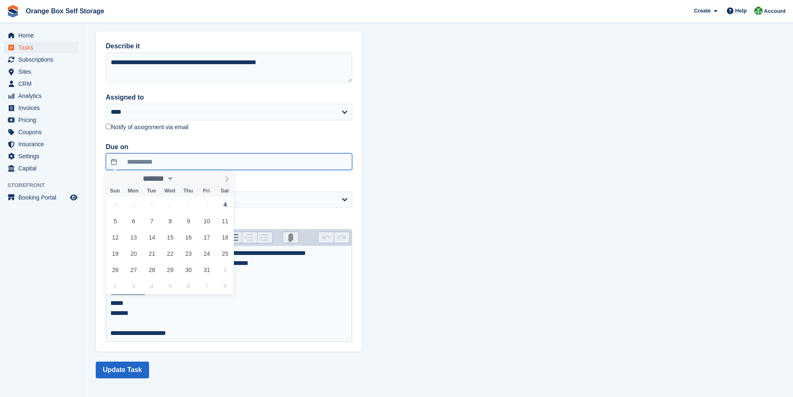
click at [201, 159] on input "**********" at bounding box center [229, 161] width 246 height 17
click at [132, 223] on span "6" at bounding box center [133, 221] width 16 height 16
type input "**********"
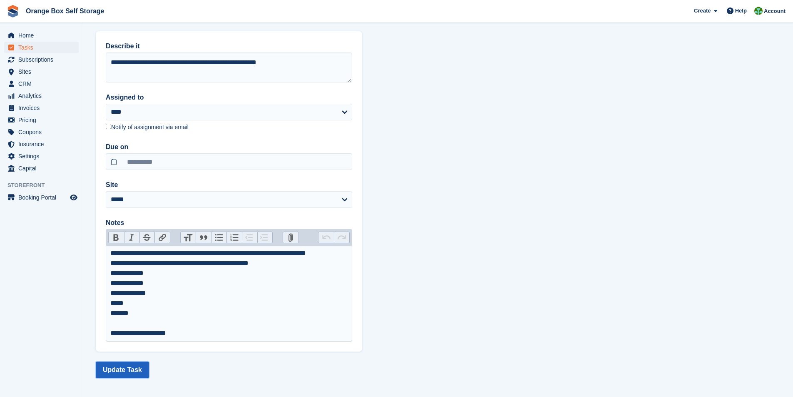
click at [119, 371] on button "Update Task" at bounding box center [122, 369] width 53 height 17
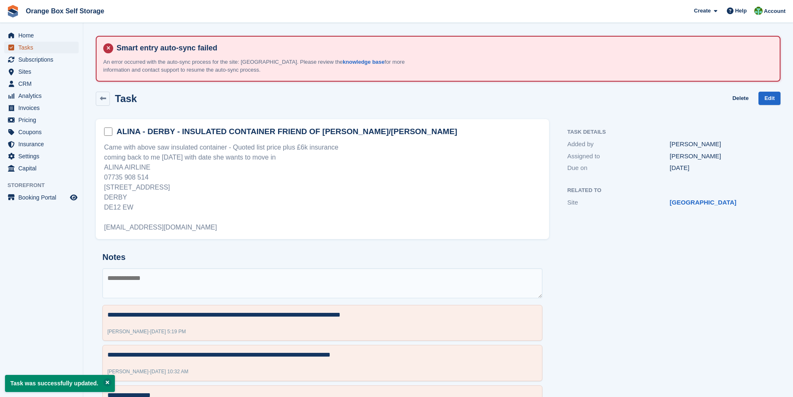
click at [24, 47] on span "Tasks" at bounding box center [43, 48] width 50 height 12
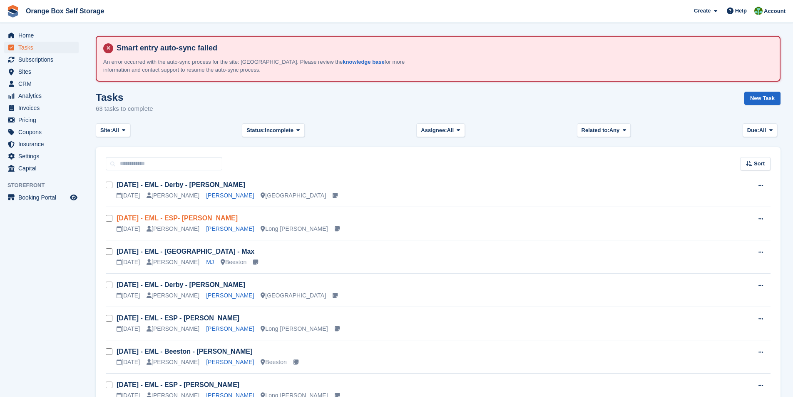
click at [171, 217] on link "Thur 25/09 - EML - ESP- Nikki" at bounding box center [177, 217] width 121 height 7
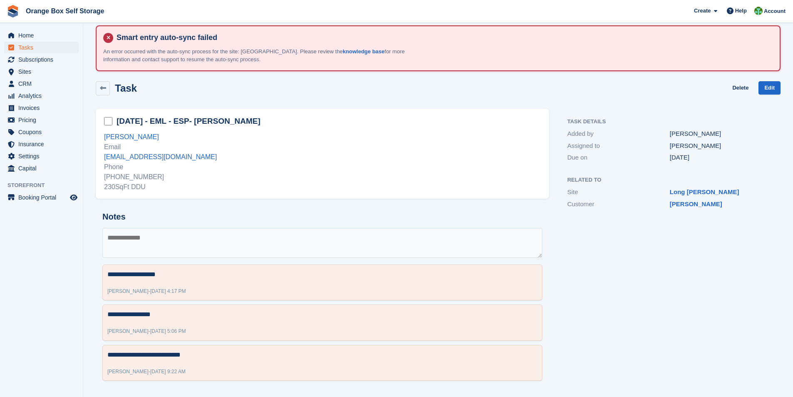
scroll to position [13, 0]
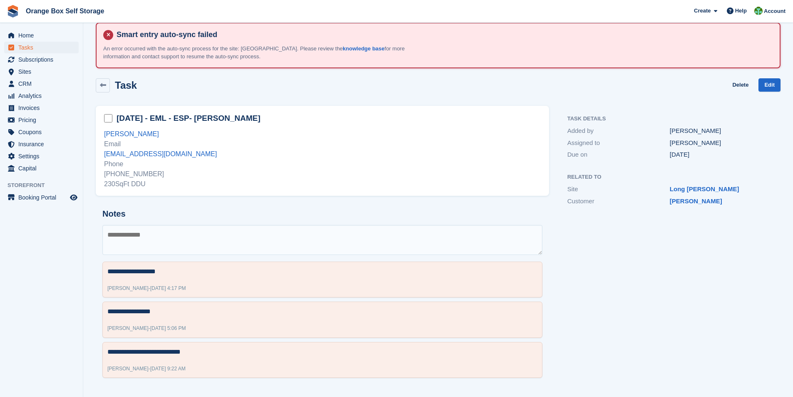
click at [165, 236] on textarea at bounding box center [322, 240] width 440 height 30
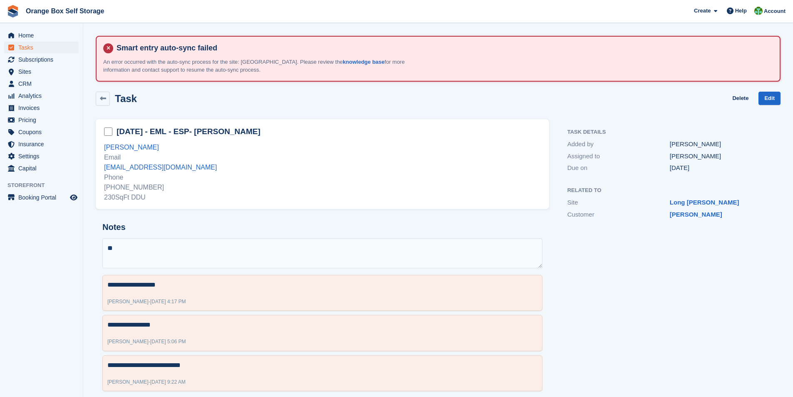
type textarea "*"
type textarea "**********"
click at [103, 99] on icon at bounding box center [103, 98] width 6 height 6
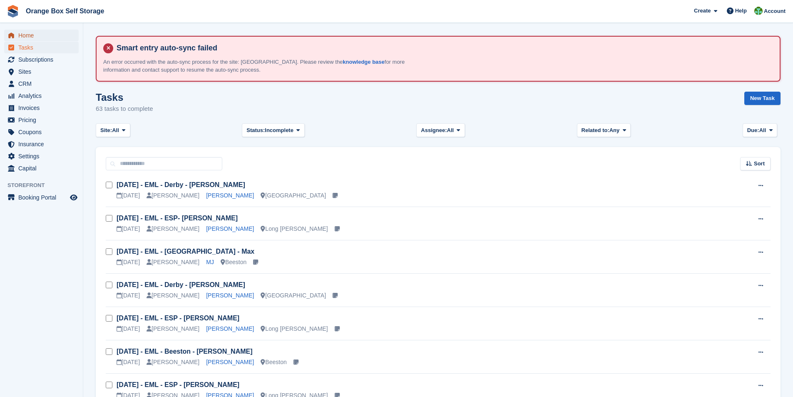
click at [25, 36] on span "Home" at bounding box center [43, 36] width 50 height 12
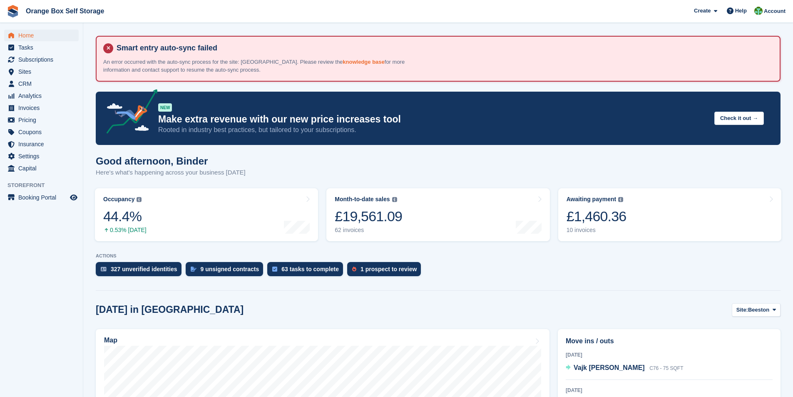
click at [343, 61] on link "knowledge base" at bounding box center [364, 62] width 42 height 6
click at [343, 60] on link "knowledge base" at bounding box center [364, 62] width 42 height 6
click at [33, 110] on span "Invoices" at bounding box center [43, 108] width 50 height 12
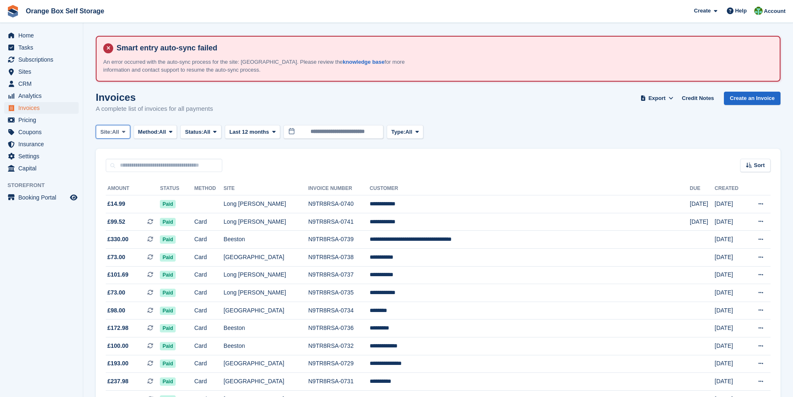
click at [124, 134] on icon at bounding box center [123, 131] width 3 height 5
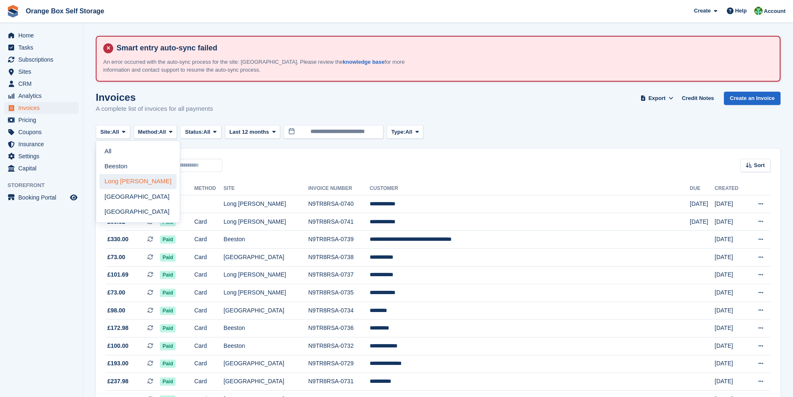
click at [115, 182] on link "Long [PERSON_NAME]" at bounding box center [137, 181] width 77 height 15
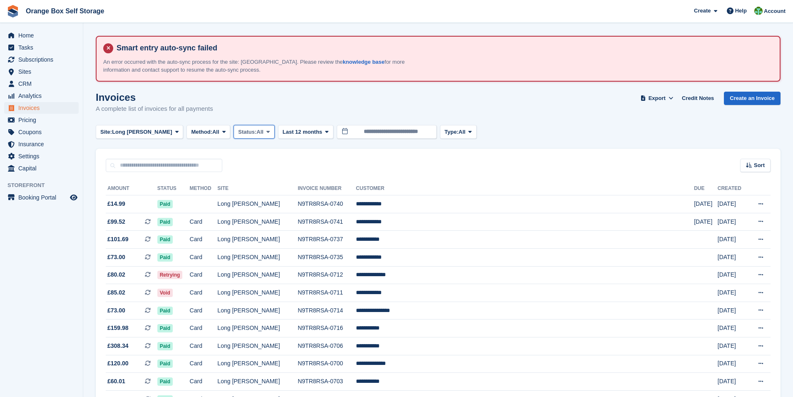
click at [238, 132] on span "Status:" at bounding box center [247, 132] width 18 height 8
click at [237, 195] on link "Open" at bounding box center [273, 196] width 72 height 15
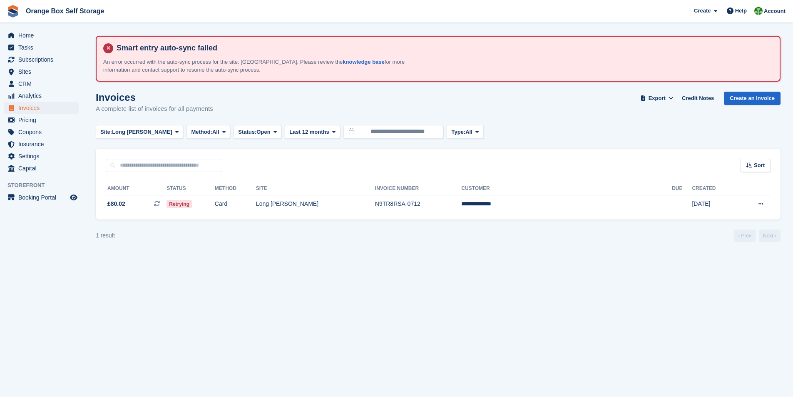
drag, startPoint x: 195, startPoint y: 243, endPoint x: 428, endPoint y: 68, distance: 291.8
click at [196, 241] on section "Smart entry auto-sync failed An error occurred with the auto-sync process for t…" at bounding box center [438, 198] width 710 height 397
